Goal: Find specific fact: Find specific fact

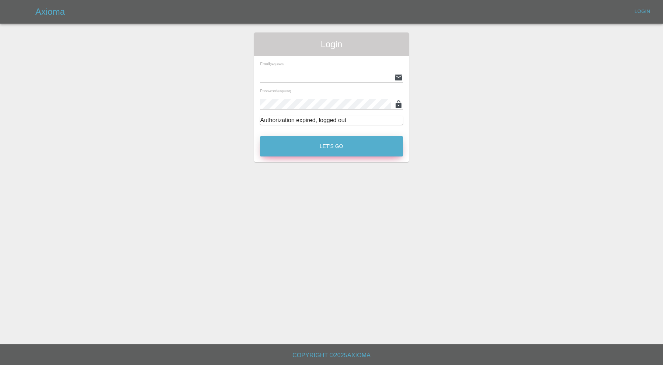
type input "[PERSON_NAME][EMAIL_ADDRESS][PERSON_NAME][DOMAIN_NAME]"
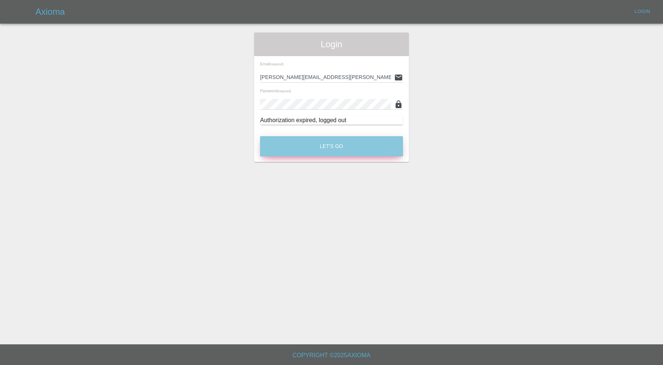
click at [353, 143] on button "Let's Go" at bounding box center [331, 146] width 143 height 20
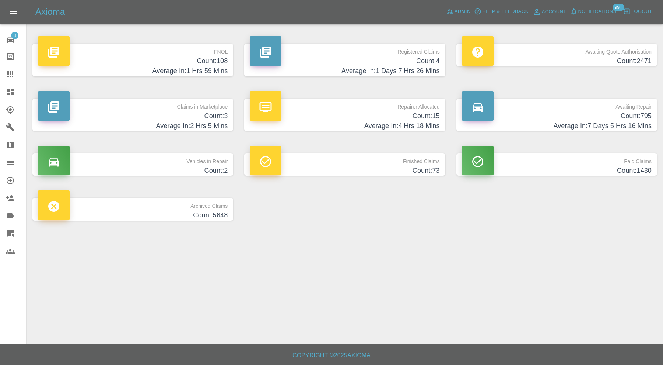
click at [205, 116] on h4 "Count: 3" at bounding box center [133, 116] width 190 height 10
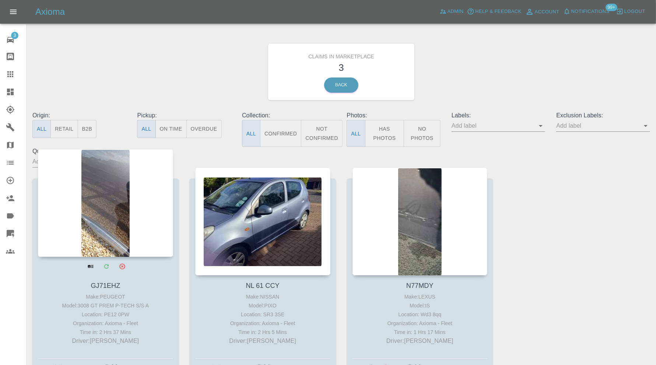
click at [101, 227] on div at bounding box center [105, 203] width 135 height 108
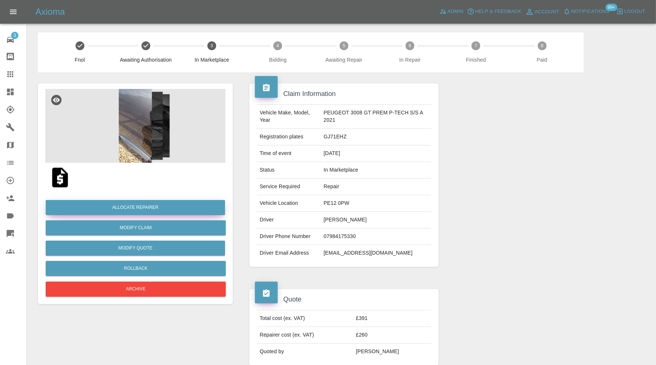
click at [145, 205] on button "Allocate Repairer" at bounding box center [136, 207] width 180 height 15
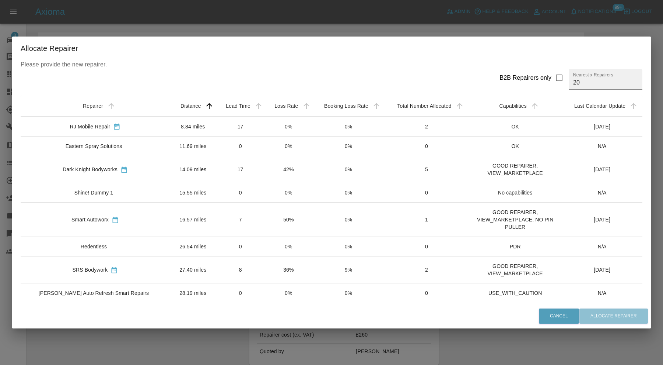
click at [170, 133] on td "8.84 miles" at bounding box center [193, 126] width 46 height 20
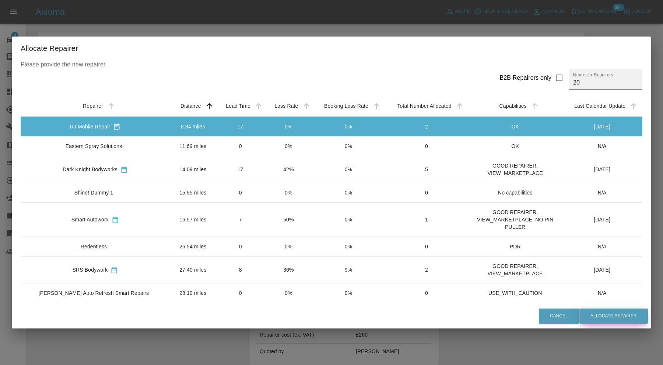
click at [620, 314] on button "Allocate Repairer" at bounding box center [614, 315] width 69 height 15
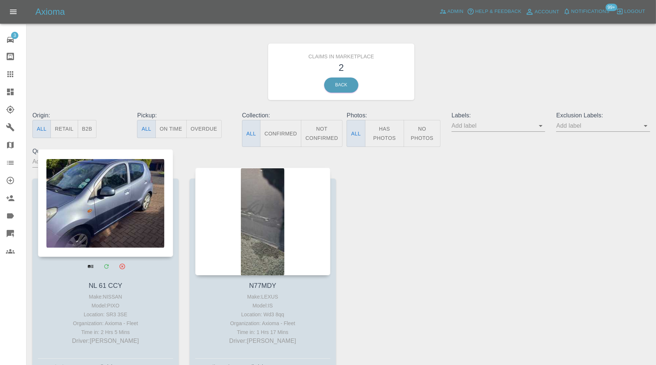
click at [109, 191] on div at bounding box center [105, 203] width 135 height 108
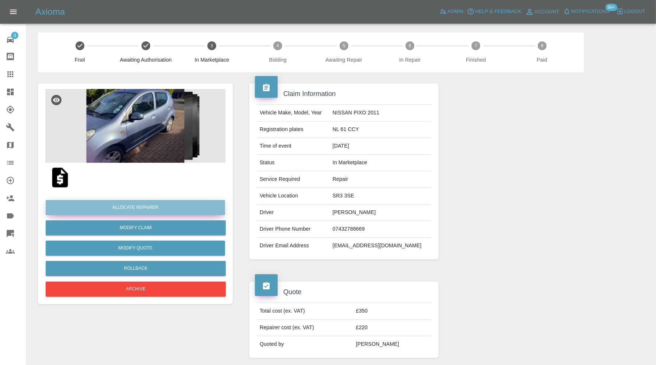
click at [122, 205] on button "Allocate Repairer" at bounding box center [136, 207] width 180 height 15
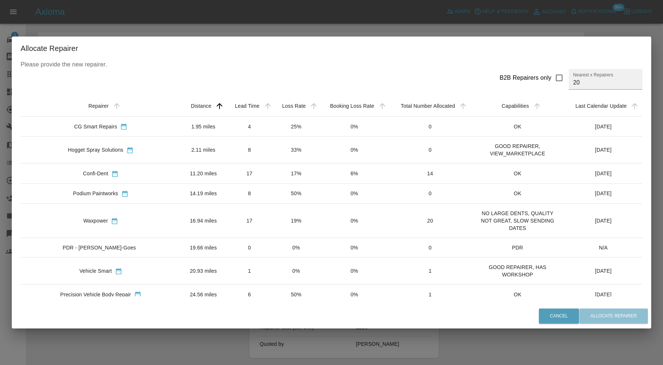
click at [136, 129] on div "CG Smart Repairs" at bounding box center [101, 126] width 149 height 8
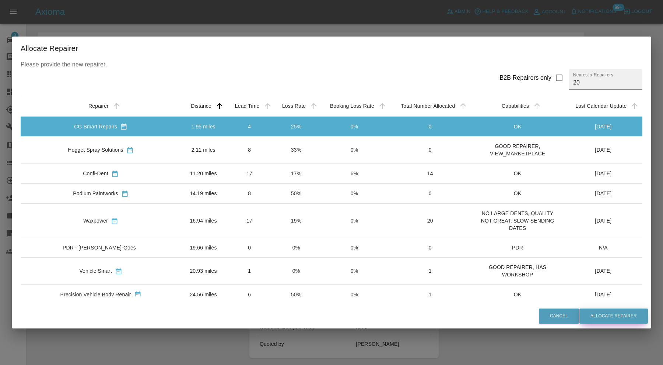
click at [585, 318] on button "Allocate Repairer" at bounding box center [614, 315] width 69 height 15
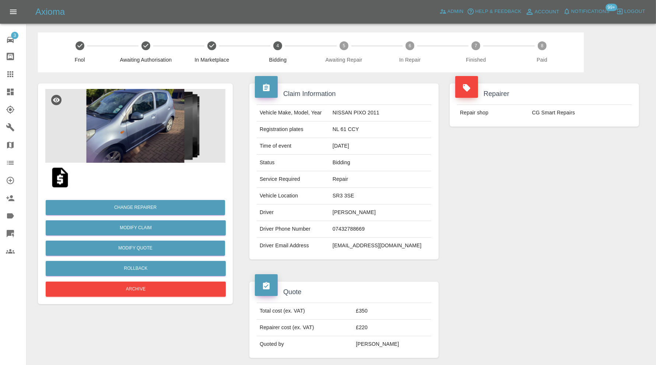
click at [126, 147] on img at bounding box center [135, 126] width 180 height 74
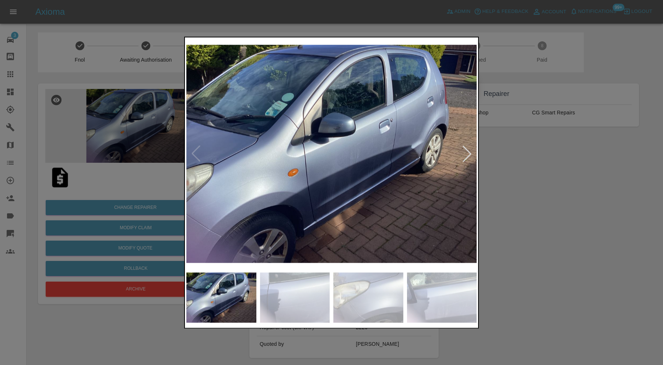
click at [469, 153] on div at bounding box center [467, 154] width 16 height 16
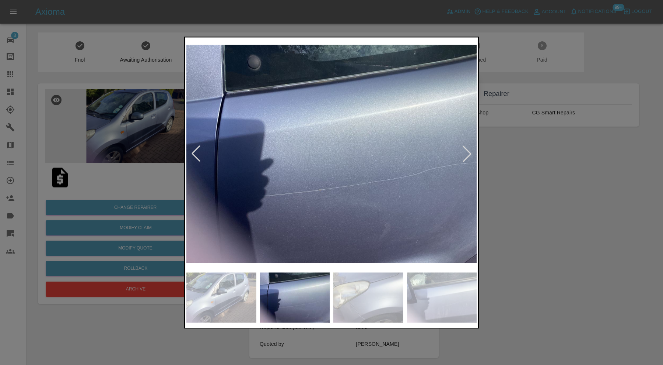
click at [469, 153] on div at bounding box center [467, 154] width 16 height 16
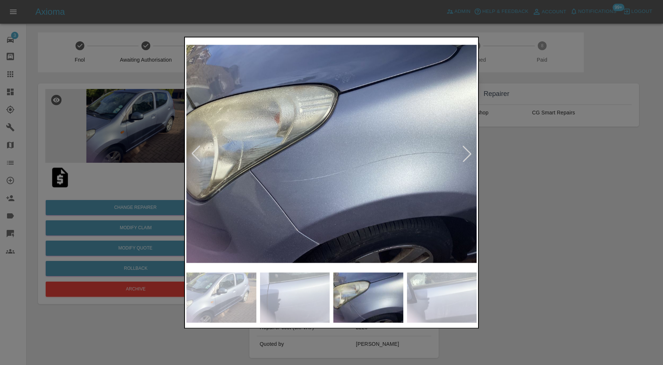
click at [469, 153] on div at bounding box center [467, 154] width 16 height 16
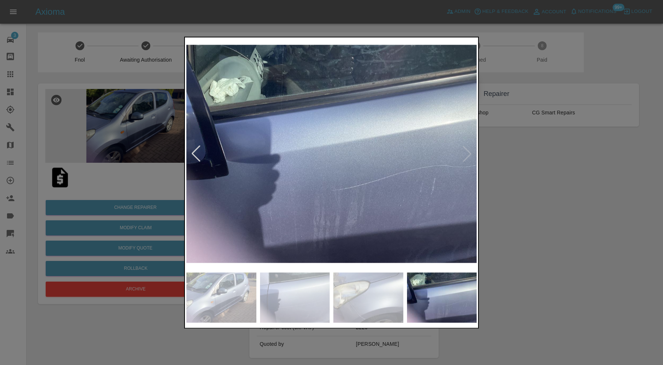
click at [561, 153] on div at bounding box center [331, 182] width 663 height 365
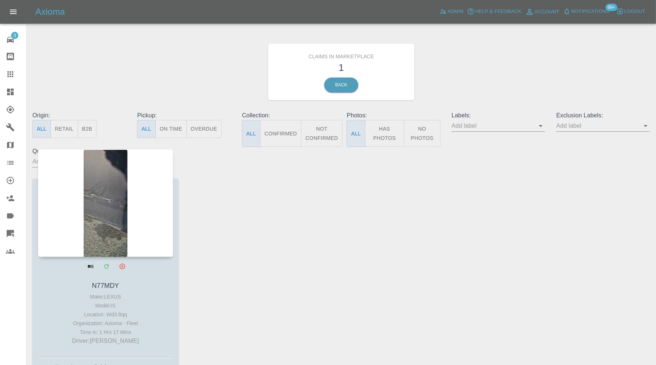
click at [102, 214] on div at bounding box center [105, 203] width 135 height 108
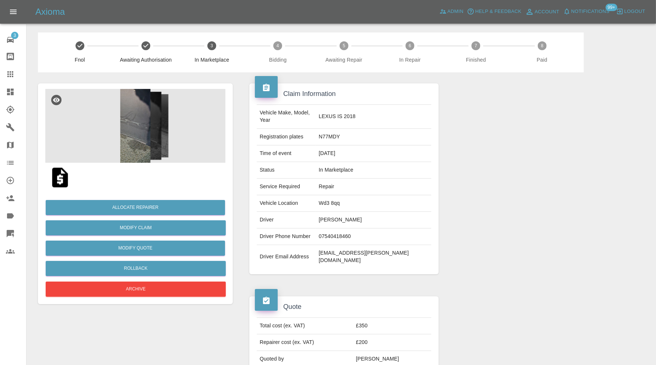
click at [147, 130] on img at bounding box center [135, 126] width 180 height 74
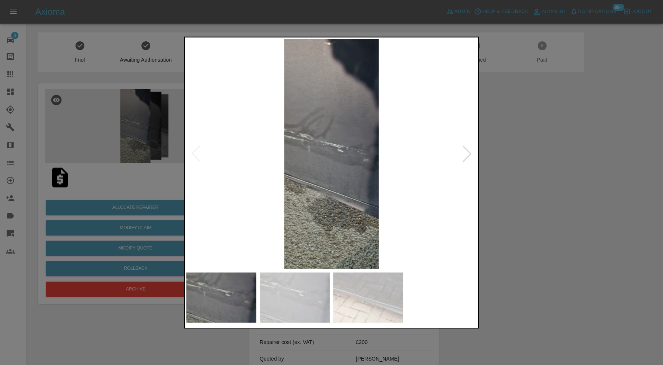
click at [301, 289] on img at bounding box center [295, 297] width 70 height 50
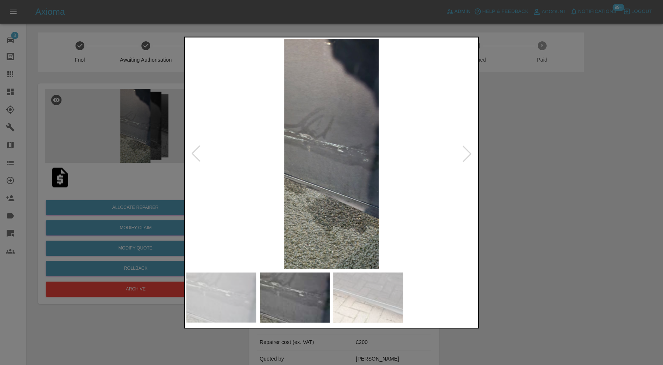
click at [339, 285] on img at bounding box center [369, 297] width 70 height 50
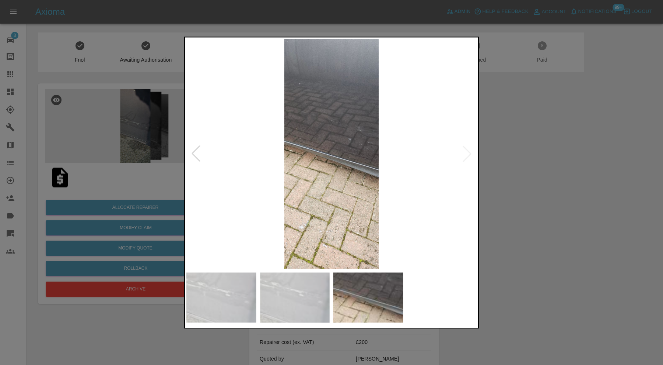
click at [580, 163] on div at bounding box center [331, 182] width 663 height 365
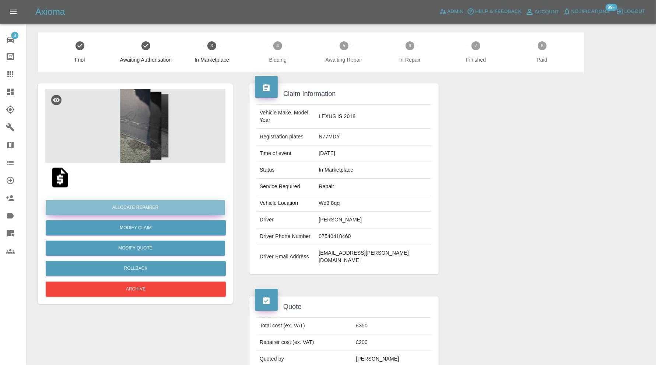
click at [172, 206] on button "Allocate Repairer" at bounding box center [136, 207] width 180 height 15
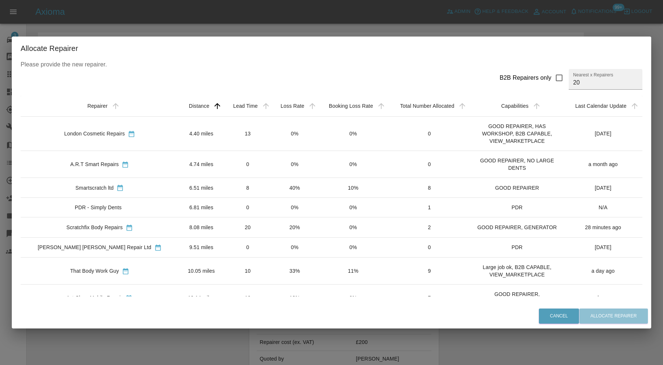
click at [179, 189] on td "6.51 miles" at bounding box center [201, 188] width 45 height 20
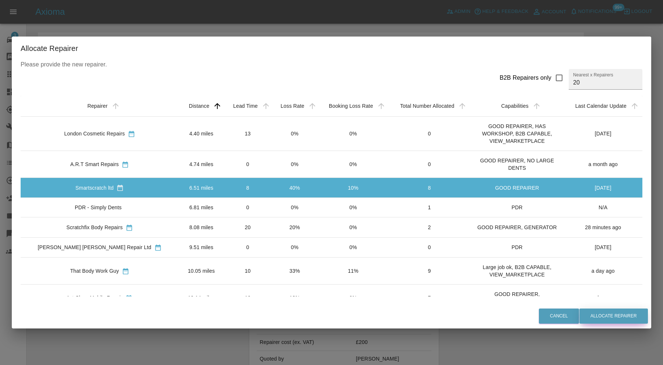
click at [626, 319] on button "Allocate Repairer" at bounding box center [614, 315] width 69 height 15
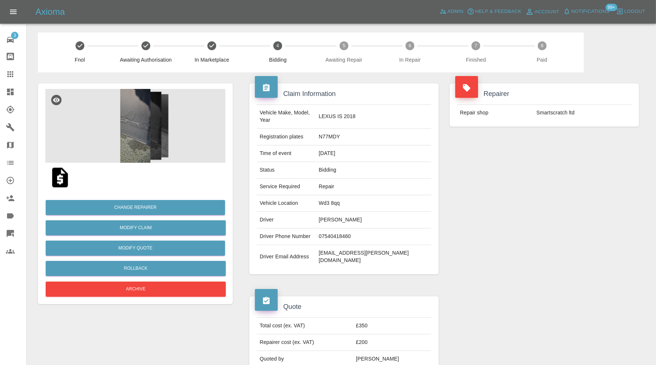
click at [9, 72] on icon at bounding box center [10, 74] width 9 height 9
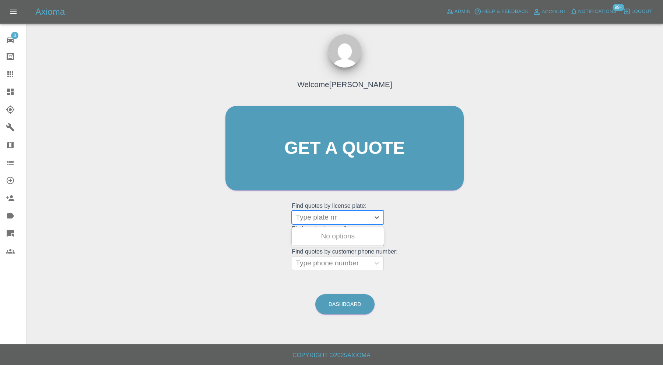
click at [323, 217] on div at bounding box center [331, 217] width 70 height 10
type input "ll18"
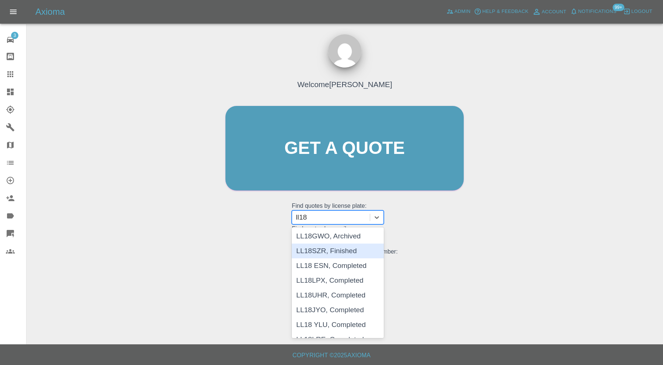
click at [327, 253] on div "LL18SZR, Finished" at bounding box center [338, 250] width 92 height 15
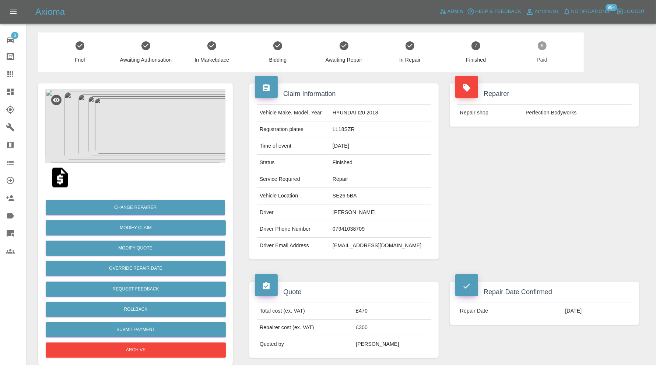
click at [400, 245] on td "madgooner49@gmail.com" at bounding box center [381, 245] width 102 height 16
copy div "madgooner49@gmail.com"
click at [7, 71] on icon at bounding box center [10, 74] width 9 height 9
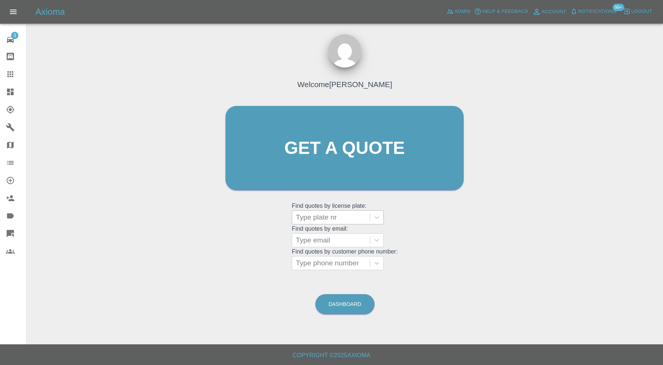
click at [320, 215] on div at bounding box center [331, 217] width 70 height 10
paste input "VE22NRX"
type input "VE22NRX"
click at [350, 236] on div "VE22NRX, Finished" at bounding box center [338, 236] width 92 height 15
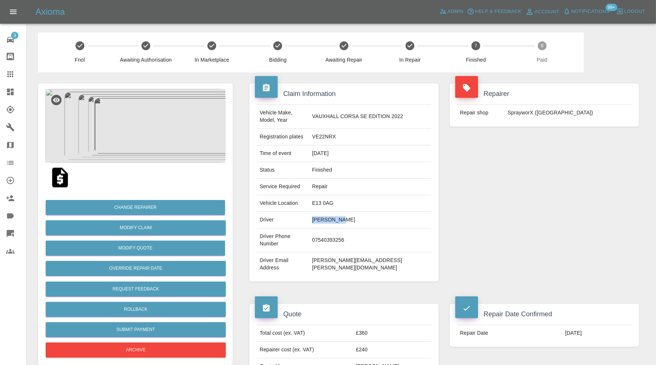
drag, startPoint x: 364, startPoint y: 212, endPoint x: 332, endPoint y: 216, distance: 32.2
click at [332, 216] on td "Joe Watson" at bounding box center [370, 220] width 122 height 17
copy td "Joe Watson"
click at [14, 70] on icon at bounding box center [10, 74] width 9 height 9
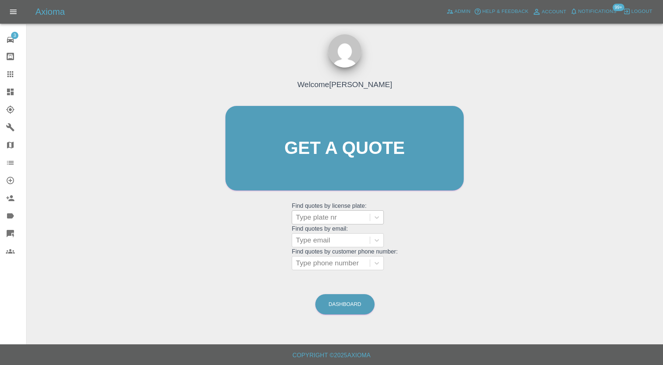
click at [321, 217] on div at bounding box center [331, 217] width 70 height 10
paste input "AK69KUT"
type input "AK69KUT"
click at [345, 231] on div "AK69KUT, Finished" at bounding box center [338, 236] width 92 height 15
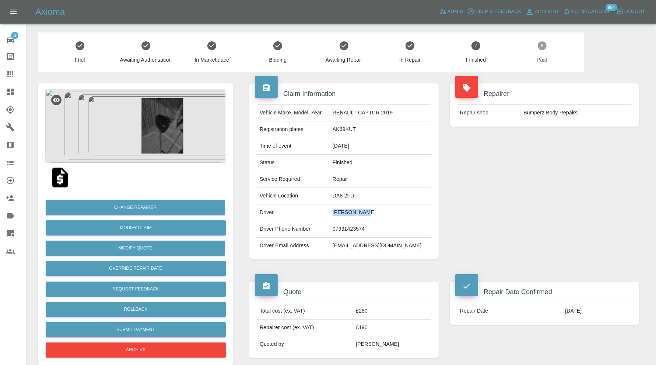
drag, startPoint x: 379, startPoint y: 210, endPoint x: 348, endPoint y: 210, distance: 31.0
click at [348, 210] on td "Cecil Marke" at bounding box center [381, 212] width 102 height 17
copy td "Cecil Marke"
click at [11, 75] on icon at bounding box center [10, 74] width 9 height 9
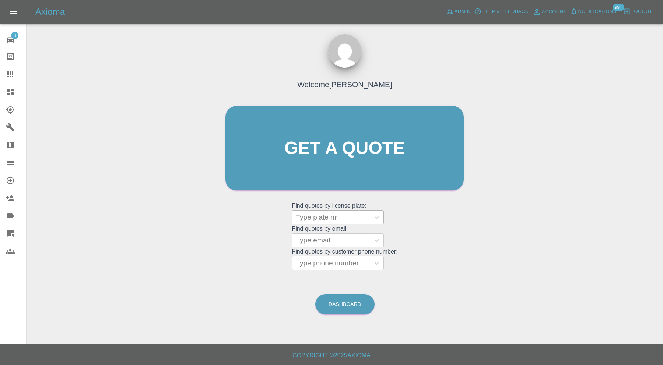
click at [322, 217] on div at bounding box center [331, 217] width 70 height 10
paste input "LB74EPO"
type input "LB74EPO"
click at [342, 234] on div "LB74EPO, Finished" at bounding box center [338, 236] width 92 height 15
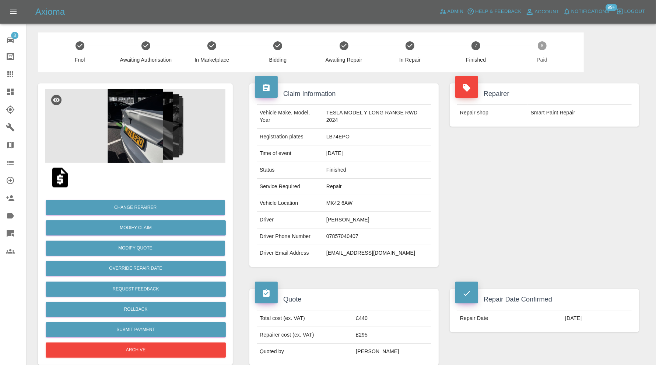
drag, startPoint x: 377, startPoint y: 218, endPoint x: 328, endPoint y: 219, distance: 49.4
click at [328, 219] on td "Shen Palihavadana" at bounding box center [378, 220] width 108 height 17
copy td "Shen Palihavadana"
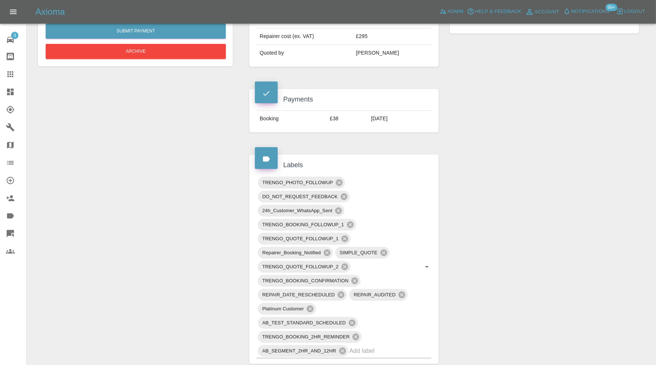
scroll to position [307, 0]
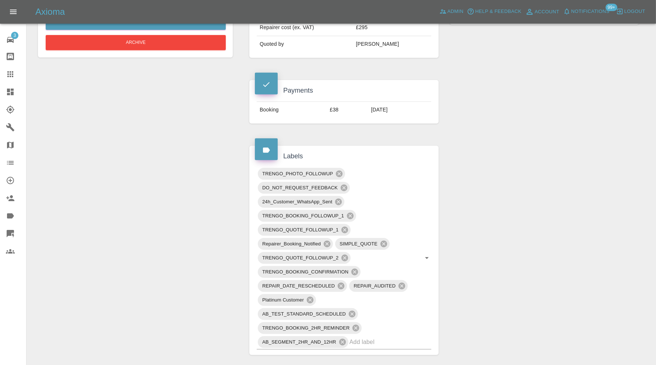
click at [13, 70] on icon at bounding box center [10, 74] width 9 height 9
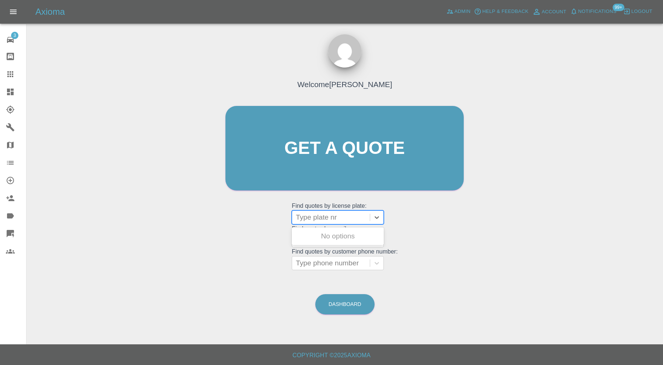
click at [325, 219] on div at bounding box center [331, 217] width 70 height 10
paste input "YT21ZMB"
type input "YT21ZMB"
click at [348, 232] on div "YT21ZMB, Finished" at bounding box center [338, 236] width 92 height 15
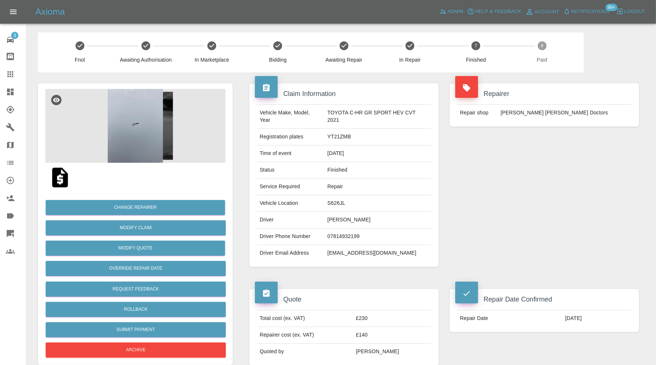
click at [338, 136] on td "YT21ZMB" at bounding box center [378, 137] width 107 height 17
copy td "YT21ZMB"
click at [381, 142] on td "YT21ZMB" at bounding box center [378, 137] width 107 height 17
drag, startPoint x: 359, startPoint y: 218, endPoint x: 326, endPoint y: 222, distance: 32.7
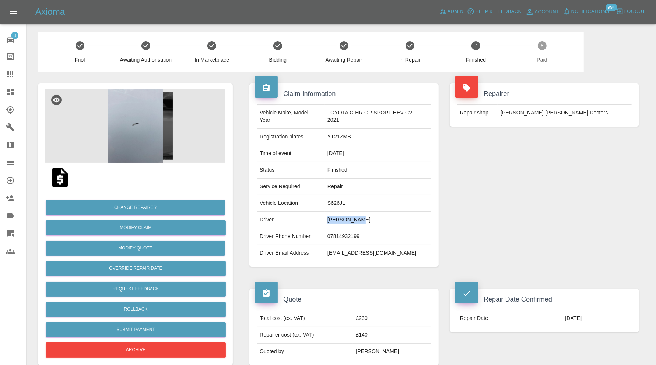
click at [328, 223] on td "David Foers" at bounding box center [378, 220] width 107 height 17
copy td "David Foers"
click at [12, 70] on icon at bounding box center [10, 74] width 9 height 9
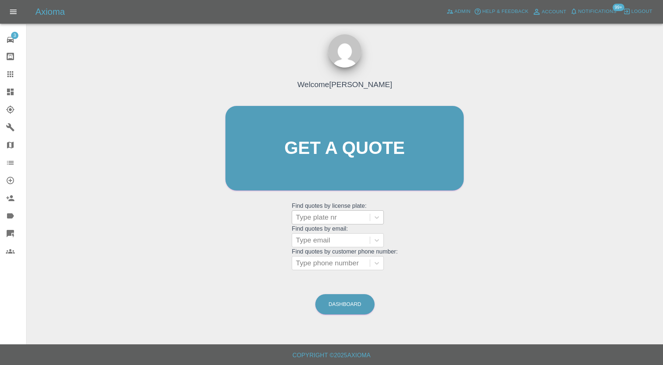
click at [309, 216] on div at bounding box center [331, 217] width 70 height 10
paste input "YB71 HBL"
type input "YB71 HBL"
click at [330, 234] on div "YB71 HBL, Finished" at bounding box center [338, 236] width 92 height 15
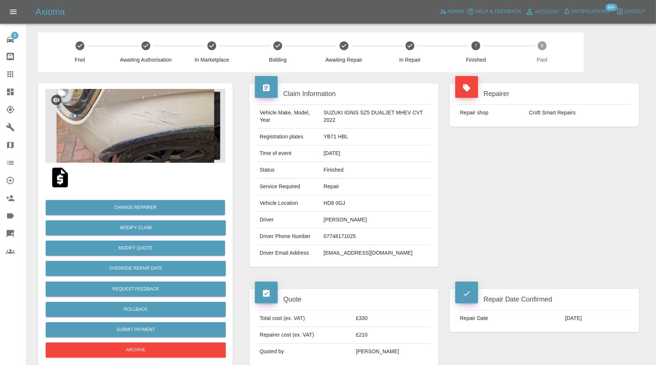
click at [140, 126] on img at bounding box center [135, 126] width 180 height 74
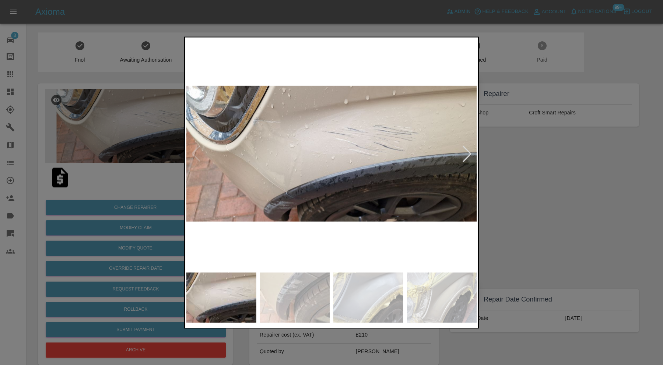
click at [419, 297] on img at bounding box center [442, 297] width 70 height 50
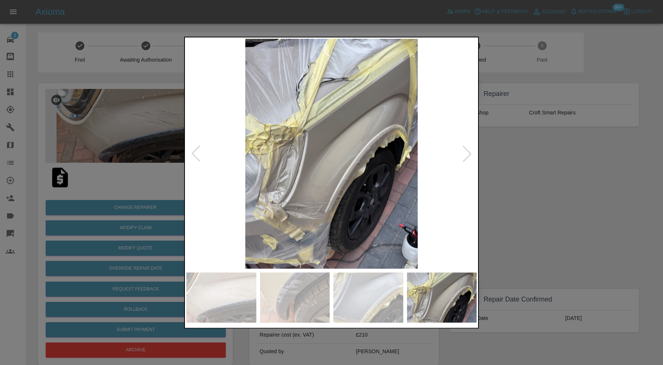
click at [463, 146] on div at bounding box center [467, 154] width 16 height 16
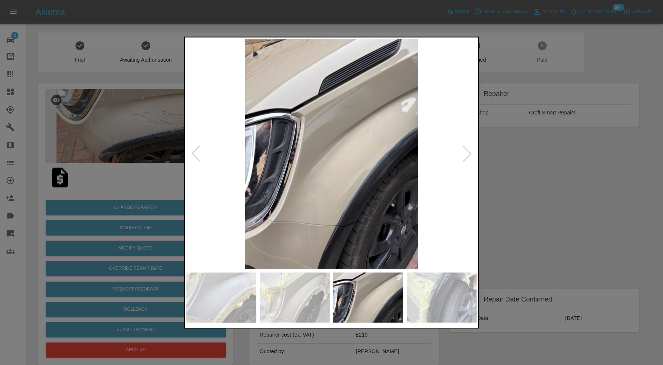
click at [464, 149] on div at bounding box center [467, 154] width 16 height 16
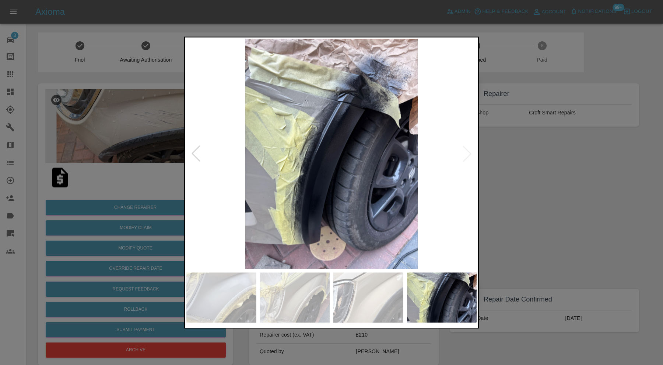
click at [464, 149] on img at bounding box center [332, 154] width 290 height 230
click at [563, 167] on div at bounding box center [331, 182] width 663 height 365
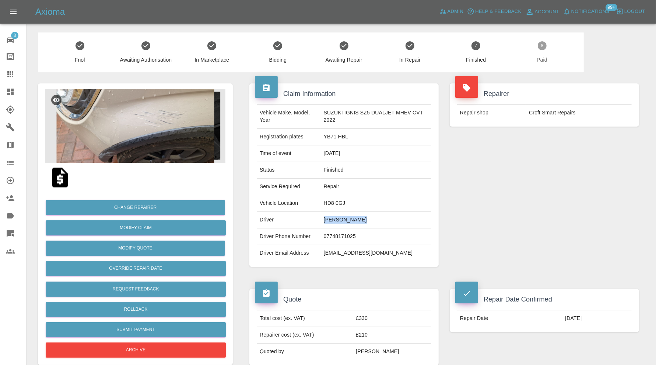
drag, startPoint x: 365, startPoint y: 219, endPoint x: 323, endPoint y: 221, distance: 41.3
click at [323, 221] on td "Sheenagh Hunt" at bounding box center [376, 220] width 111 height 17
copy td "Sheenagh Hunt"
click at [1, 65] on link "Claims" at bounding box center [13, 74] width 26 height 18
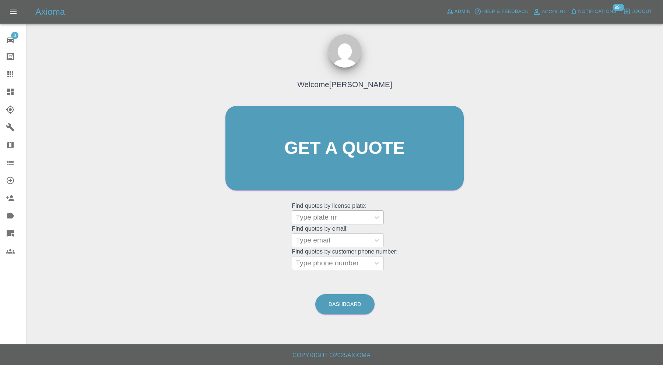
click at [321, 219] on div at bounding box center [331, 217] width 70 height 10
paste input "WN72 FYE"
type input "WN72 FYE"
click at [357, 238] on div "WN72 FYE, Finished" at bounding box center [338, 236] width 92 height 15
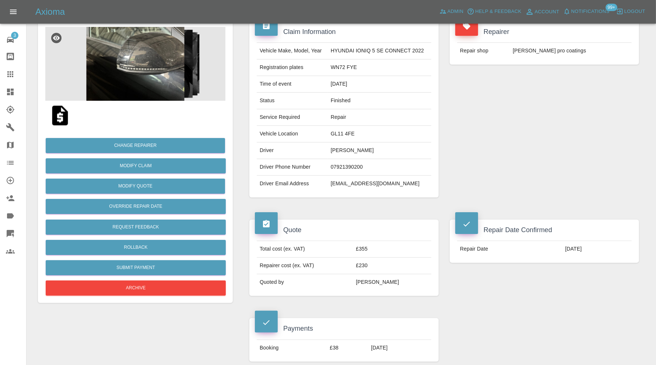
scroll to position [61, 0]
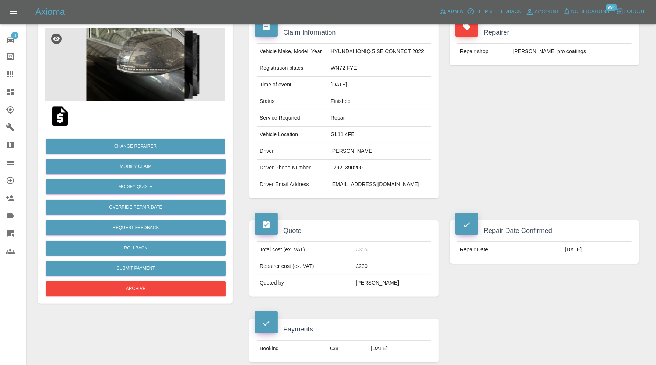
drag, startPoint x: 372, startPoint y: 151, endPoint x: 329, endPoint y: 152, distance: 43.1
click at [329, 152] on td "Jez Ellis-Gray" at bounding box center [380, 151] width 104 height 17
copy td "Jez Ellis-Gray"
click at [16, 73] on div at bounding box center [16, 74] width 21 height 9
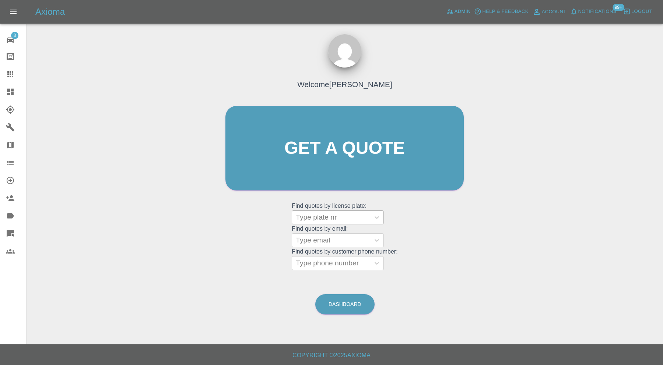
click at [320, 219] on div at bounding box center [331, 217] width 70 height 10
paste input "EX74FJV"
type input "EX74FJV"
click at [350, 233] on div "EX74FJV, Finished" at bounding box center [338, 236] width 92 height 15
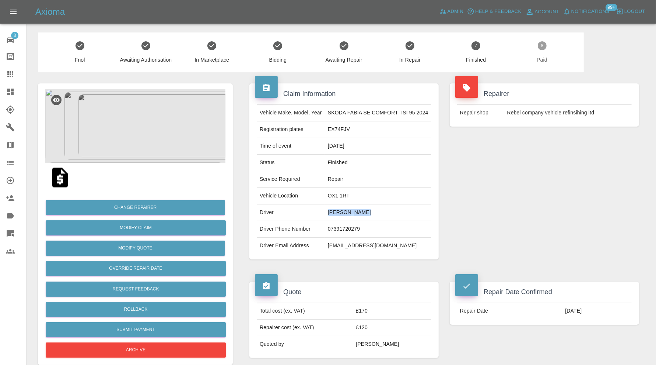
drag, startPoint x: 366, startPoint y: 211, endPoint x: 326, endPoint y: 214, distance: 39.9
click at [326, 214] on td "Ayesha Abbasi" at bounding box center [378, 212] width 107 height 17
copy td "Ayesha Abbasi"
click at [8, 88] on icon at bounding box center [10, 91] width 9 height 9
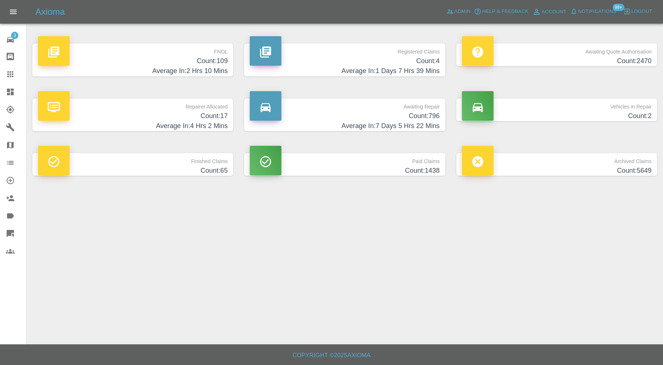
click at [14, 73] on icon at bounding box center [10, 74] width 9 height 9
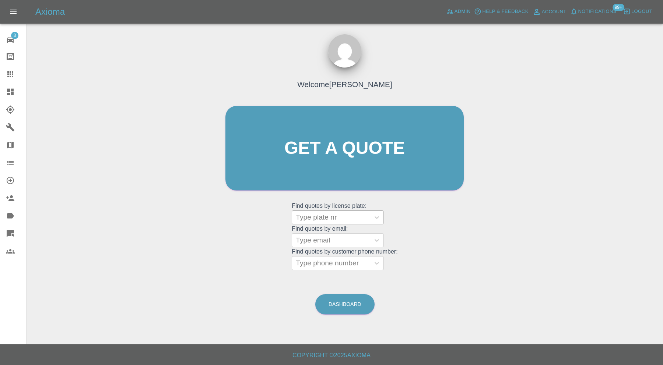
click at [310, 215] on div at bounding box center [331, 217] width 70 height 10
paste input "HW64KEU"
type input "HW64KEU"
click at [349, 234] on div "HW64KEU, Finished" at bounding box center [338, 236] width 92 height 15
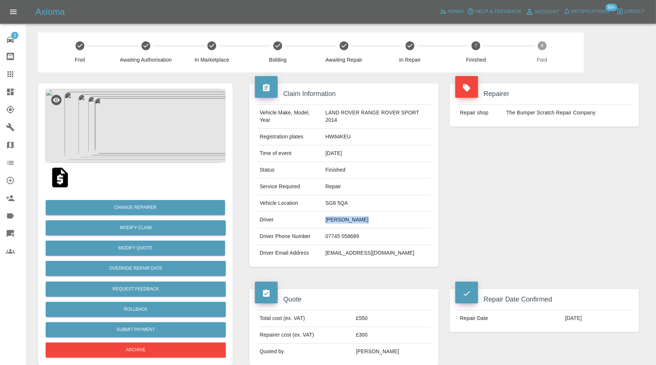
drag, startPoint x: 373, startPoint y: 221, endPoint x: 321, endPoint y: 224, distance: 52.5
click at [321, 224] on tr "Driver Stephen Sykes" at bounding box center [344, 220] width 175 height 17
copy tr "Stephen Sykes"
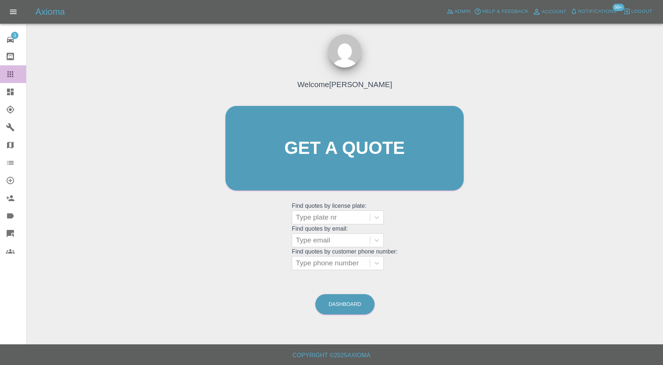
click at [15, 74] on div at bounding box center [16, 74] width 21 height 9
click at [347, 219] on div at bounding box center [331, 217] width 70 height 10
paste input "KV69LKF"
type input "KV69LKF"
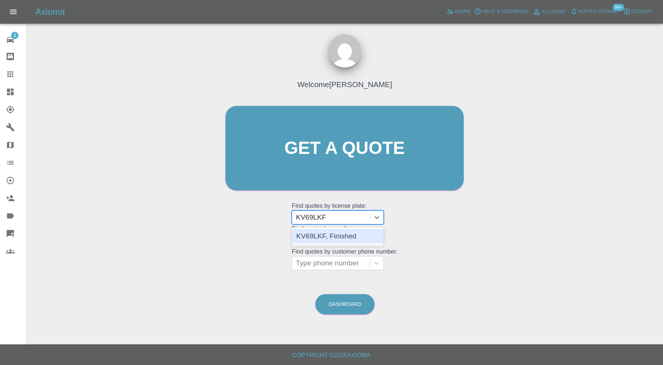
click at [351, 236] on div "KV69LKF, Finished" at bounding box center [338, 236] width 92 height 15
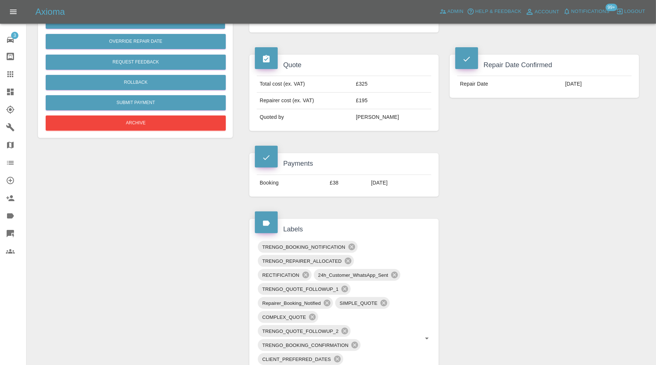
scroll to position [123, 0]
